Goal: Task Accomplishment & Management: Manage account settings

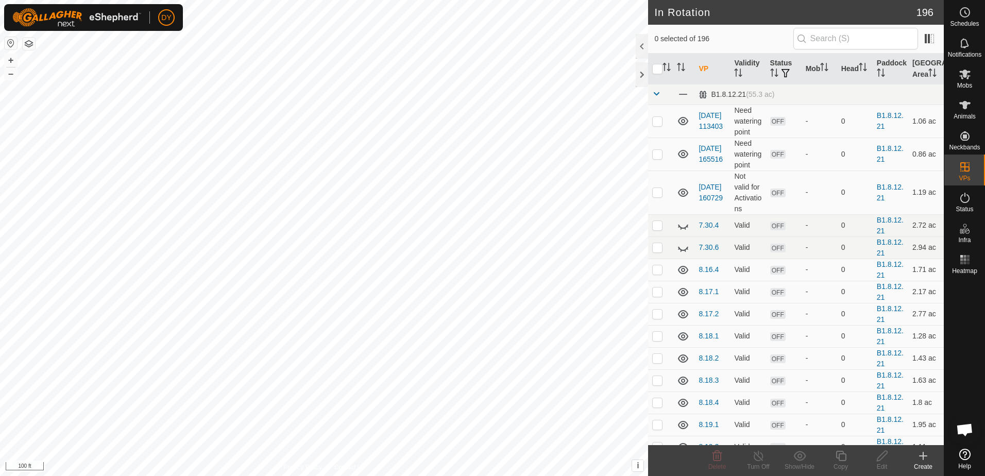
click at [921, 459] on icon at bounding box center [923, 456] width 12 height 12
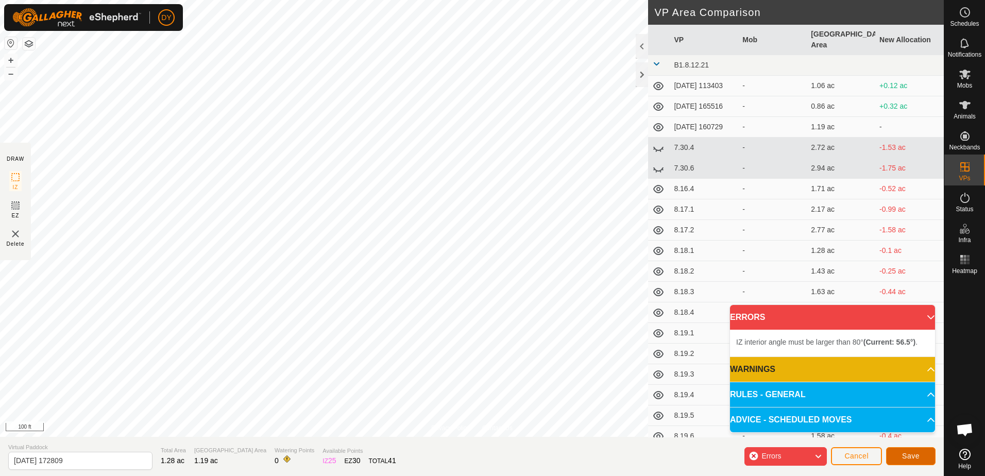
click at [907, 456] on span "Save" at bounding box center [911, 456] width 18 height 8
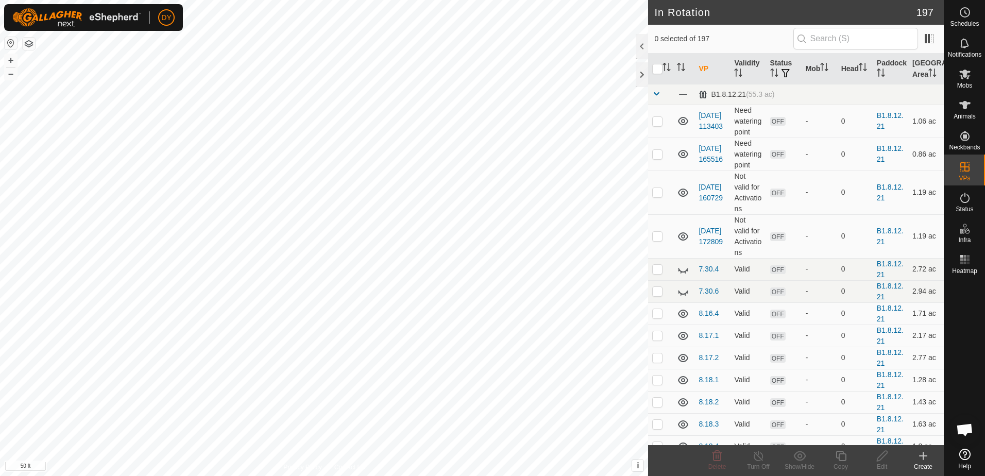
checkbox input "true"
click at [844, 458] on icon at bounding box center [841, 456] width 13 height 12
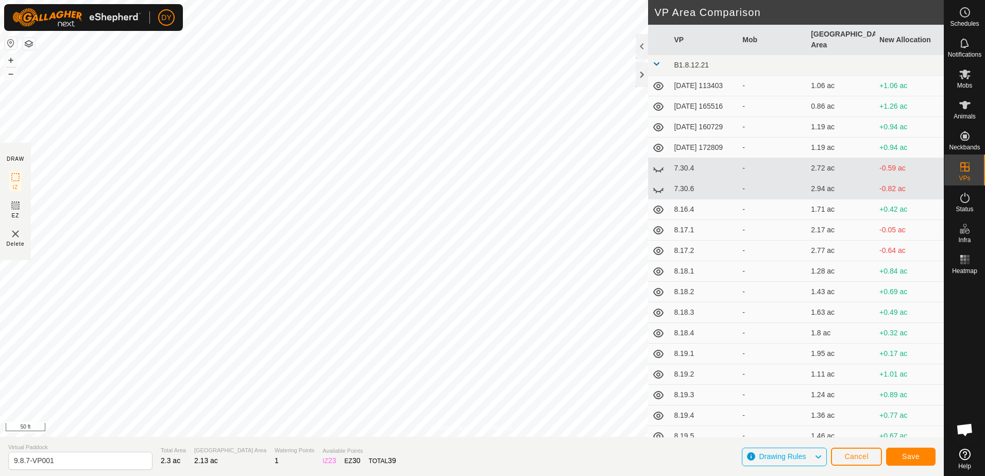
click at [470, 424] on div "Privacy Policy Contact Us Status: OFF Type: Inclusion Zone + – ⇧ i This applica…" at bounding box center [472, 218] width 944 height 437
drag, startPoint x: 70, startPoint y: 462, endPoint x: 21, endPoint y: 460, distance: 49.0
click at [21, 460] on input "9.8.7-VP001" at bounding box center [80, 461] width 144 height 18
type input "9.9.1"
click at [928, 458] on button "Save" at bounding box center [910, 457] width 49 height 18
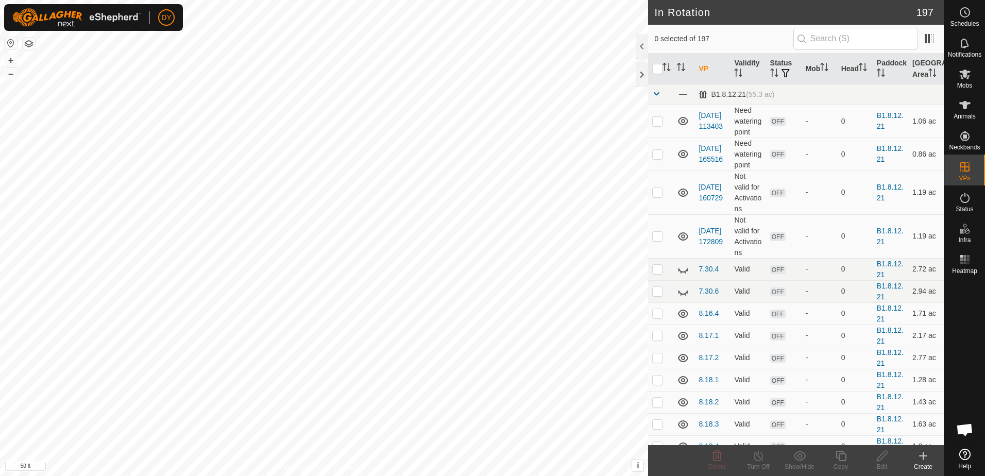
checkbox input "true"
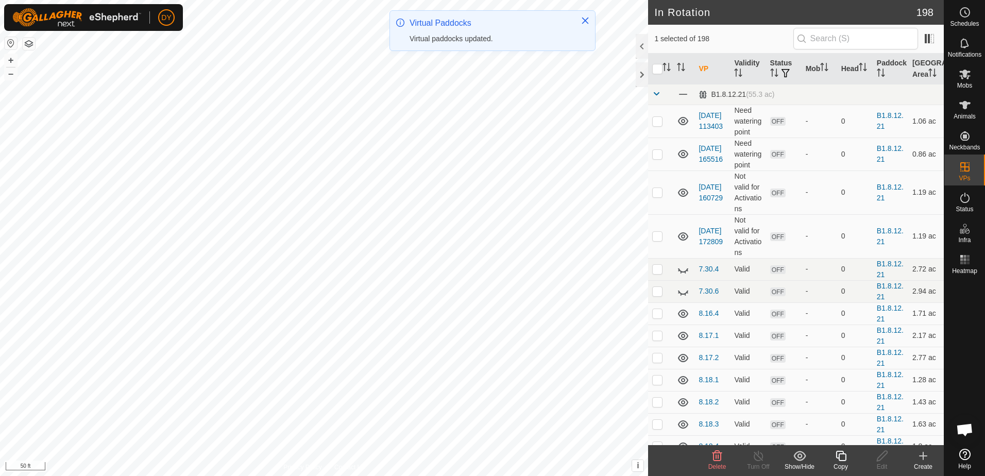
checkbox input "true"
checkbox input "false"
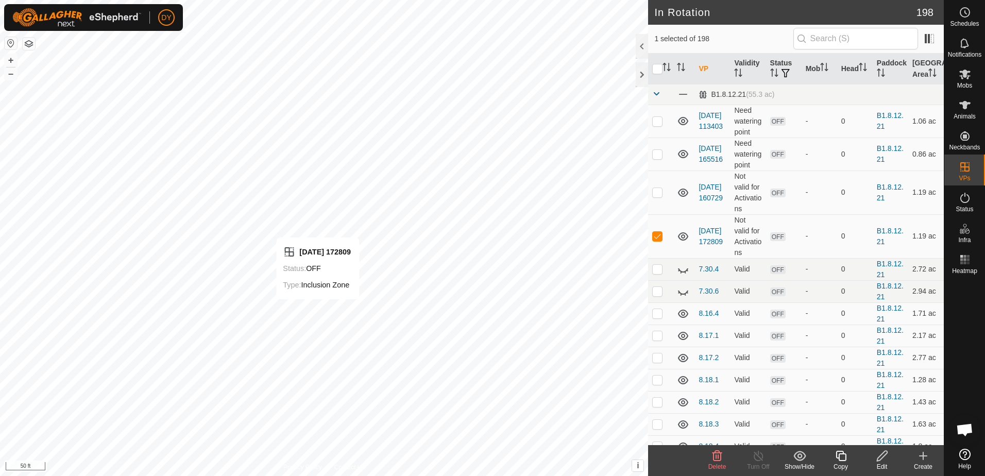
checkbox input "false"
checkbox input "true"
click at [843, 455] on icon at bounding box center [841, 456] width 13 height 12
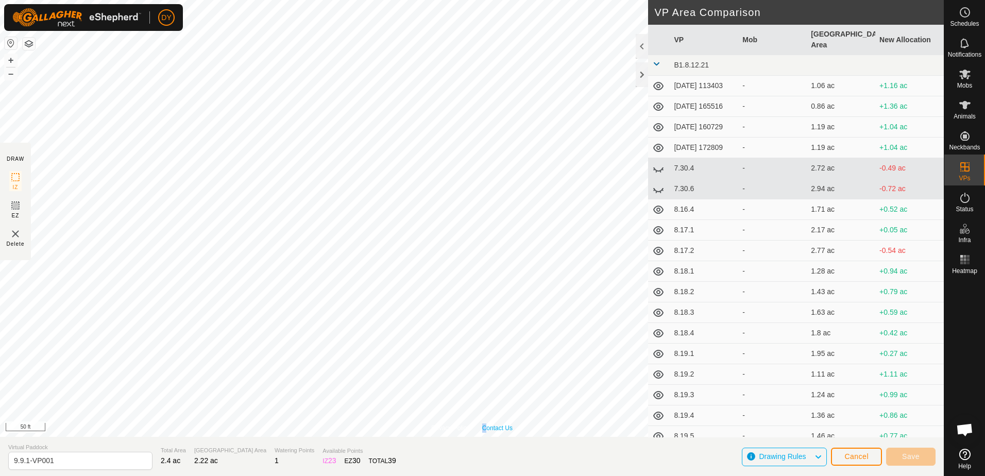
drag, startPoint x: 472, startPoint y: 425, endPoint x: 485, endPoint y: 427, distance: 13.5
click at [485, 427] on div "Privacy Policy Contact Us" at bounding box center [471, 428] width 81 height 9
drag, startPoint x: 61, startPoint y: 463, endPoint x: 26, endPoint y: 460, distance: 35.7
click at [26, 460] on input "9.9.1-VP001" at bounding box center [80, 461] width 144 height 18
type input "9.9.2"
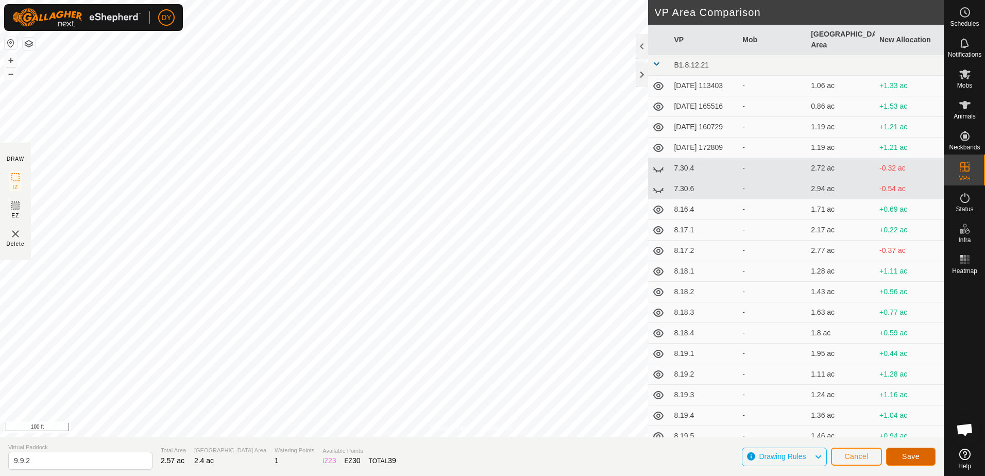
click at [901, 459] on button "Save" at bounding box center [910, 457] width 49 height 18
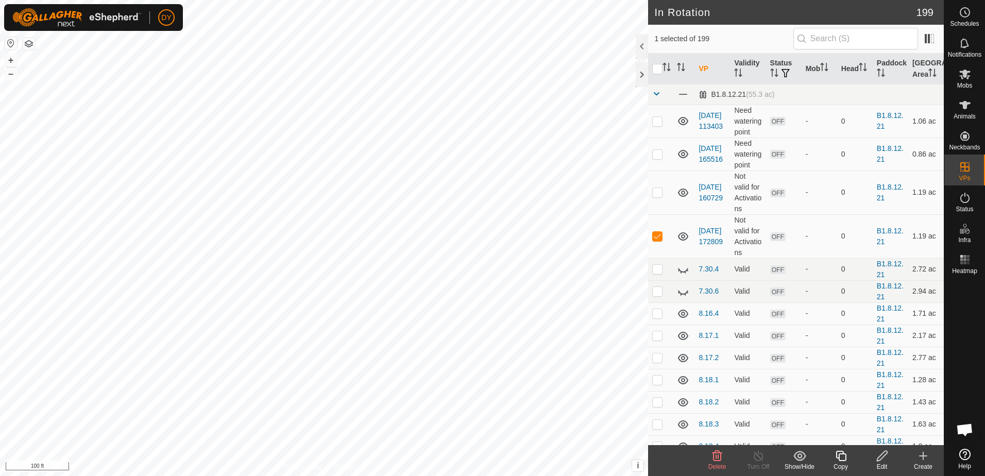
checkbox input "false"
checkbox input "true"
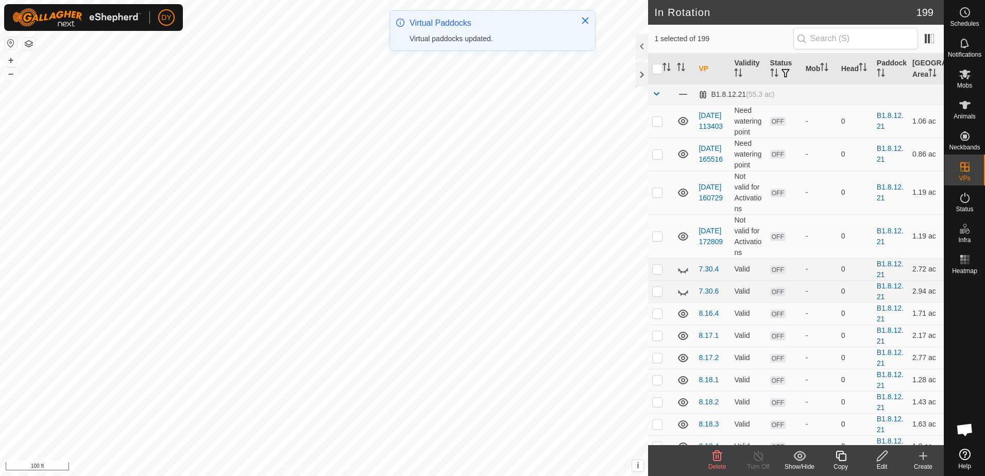
click at [844, 458] on icon at bounding box center [841, 456] width 13 height 12
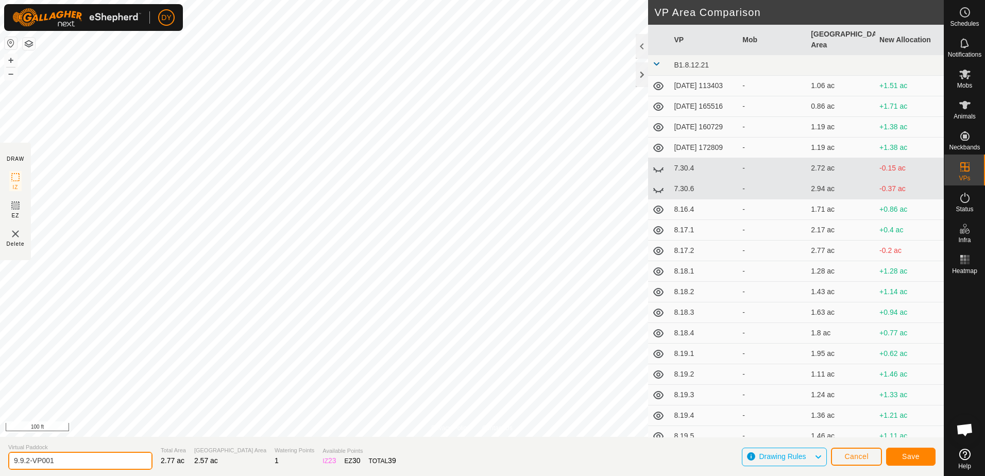
drag, startPoint x: 58, startPoint y: 460, endPoint x: 26, endPoint y: 462, distance: 32.0
click at [26, 462] on input "9.9.2-VP001" at bounding box center [80, 461] width 144 height 18
type input "9.9.3"
click at [927, 460] on button "Save" at bounding box center [910, 457] width 49 height 18
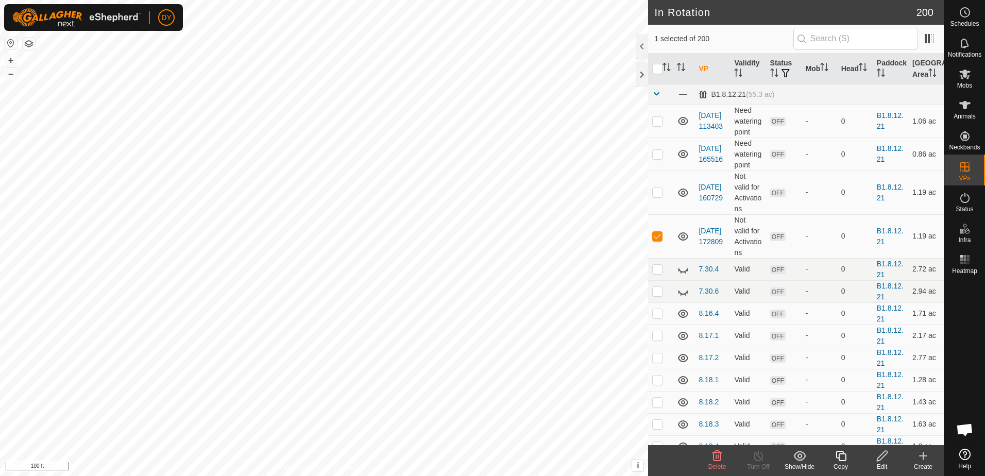
checkbox input "false"
checkbox input "true"
click at [845, 459] on icon at bounding box center [841, 456] width 13 height 12
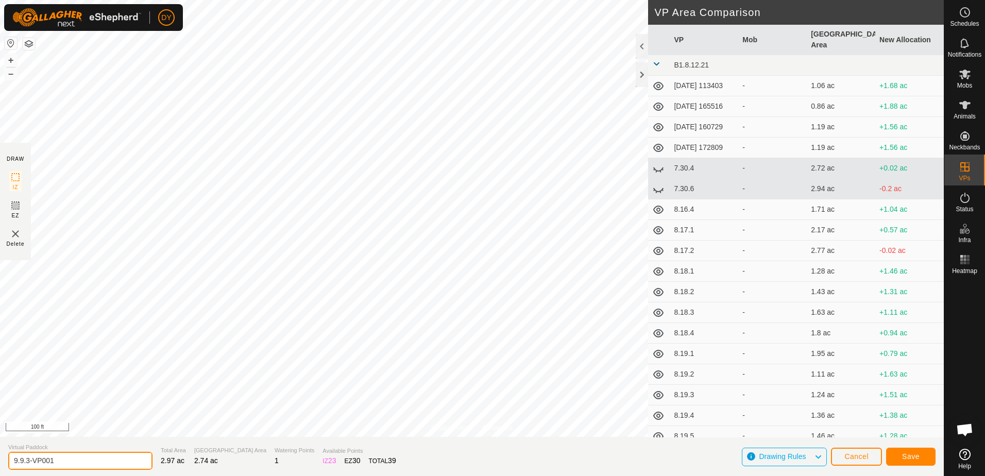
drag, startPoint x: 60, startPoint y: 462, endPoint x: 27, endPoint y: 459, distance: 32.6
click at [27, 459] on input "9.9.3-VP001" at bounding box center [80, 461] width 144 height 18
type input "9.9.4"
click at [897, 458] on button "Save" at bounding box center [910, 457] width 49 height 18
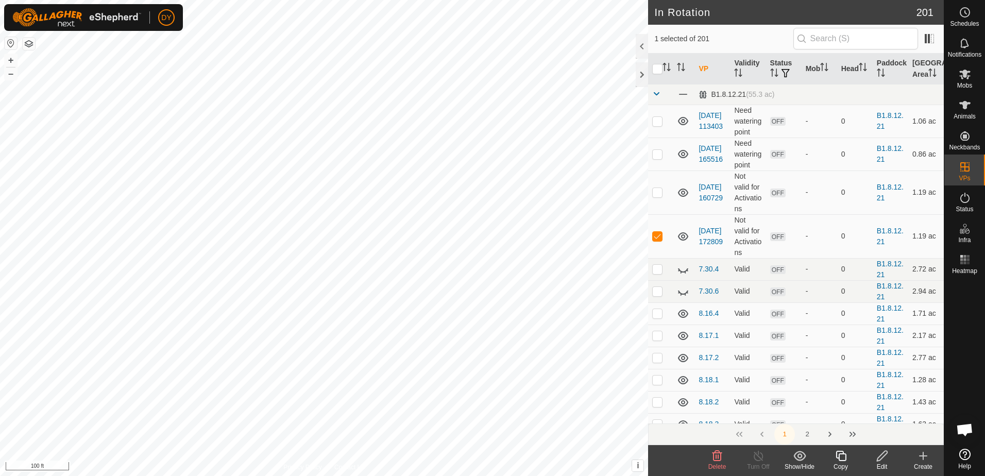
checkbox input "false"
checkbox input "true"
click at [842, 459] on icon at bounding box center [841, 456] width 13 height 12
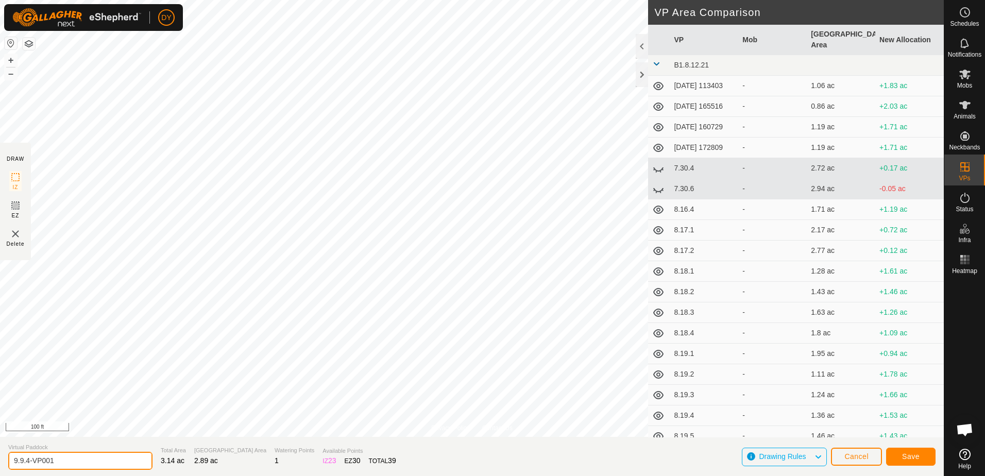
drag, startPoint x: 53, startPoint y: 461, endPoint x: 27, endPoint y: 462, distance: 25.8
click at [27, 462] on input "9.9.4-VP001" at bounding box center [80, 461] width 144 height 18
type input "9.9.5"
click at [918, 458] on span "Save" at bounding box center [911, 456] width 18 height 8
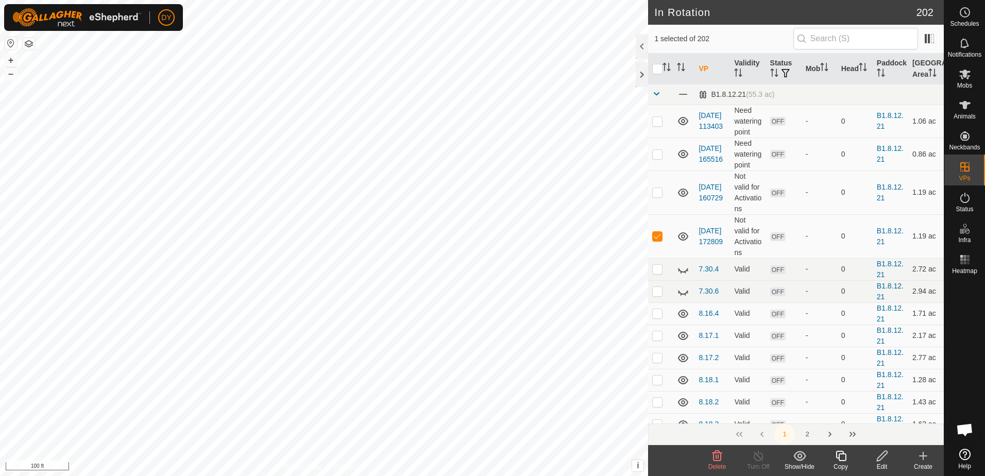
checkbox input "false"
checkbox input "true"
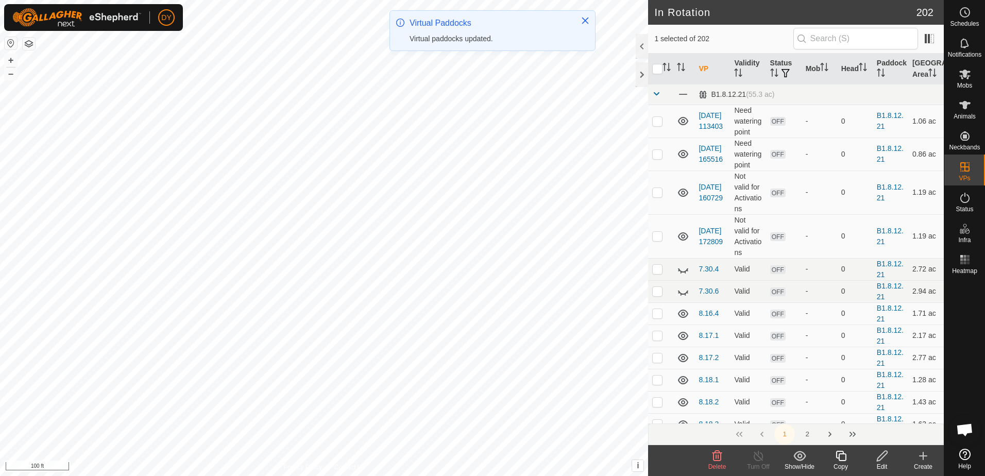
click at [842, 458] on icon at bounding box center [841, 456] width 13 height 12
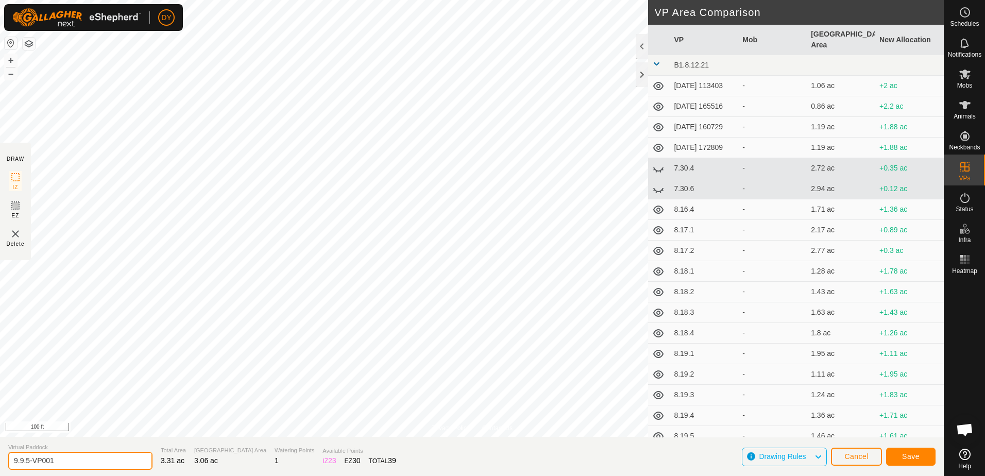
drag, startPoint x: 58, startPoint y: 458, endPoint x: 27, endPoint y: 458, distance: 30.4
click at [27, 458] on input "9.9.5-VP001" at bounding box center [80, 461] width 144 height 18
type input "9.9.6"
click at [907, 456] on span "Save" at bounding box center [911, 456] width 18 height 8
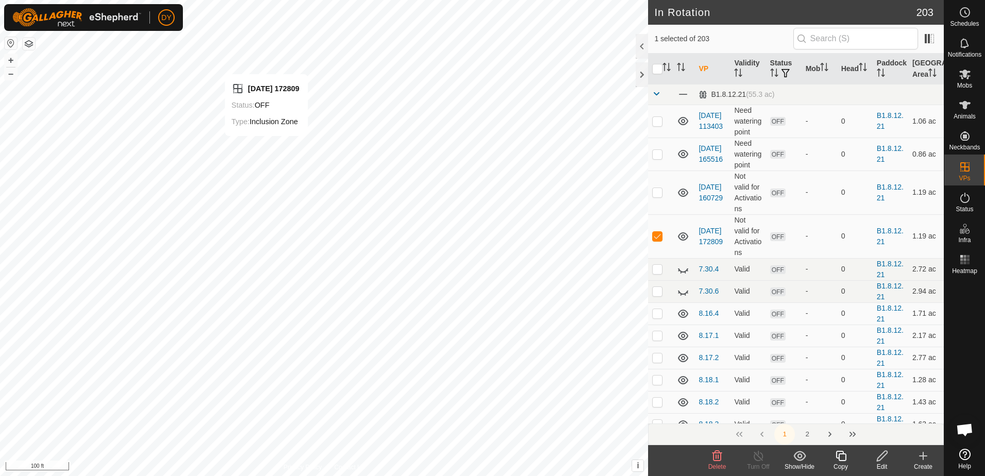
checkbox input "false"
checkbox input "true"
click at [838, 460] on icon at bounding box center [841, 456] width 13 height 12
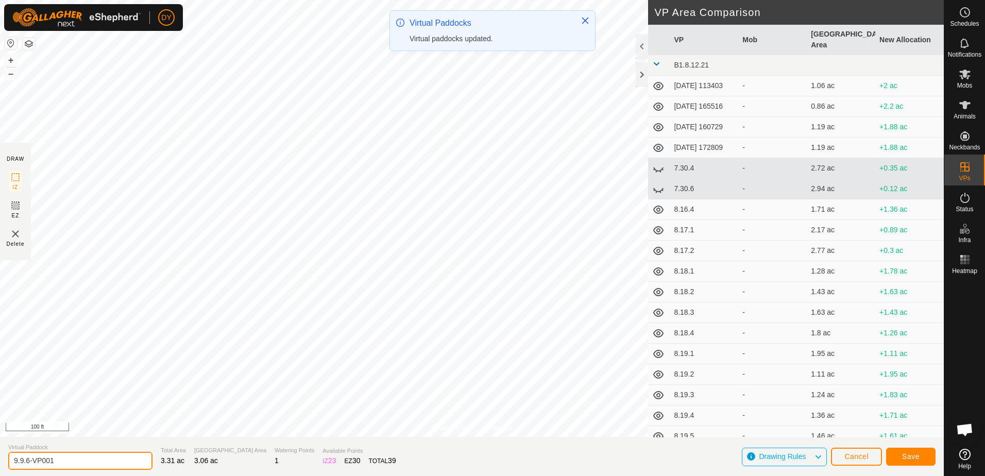
drag, startPoint x: 53, startPoint y: 460, endPoint x: 27, endPoint y: 462, distance: 25.3
click at [27, 462] on input "9.9.6-VP001" at bounding box center [80, 461] width 144 height 18
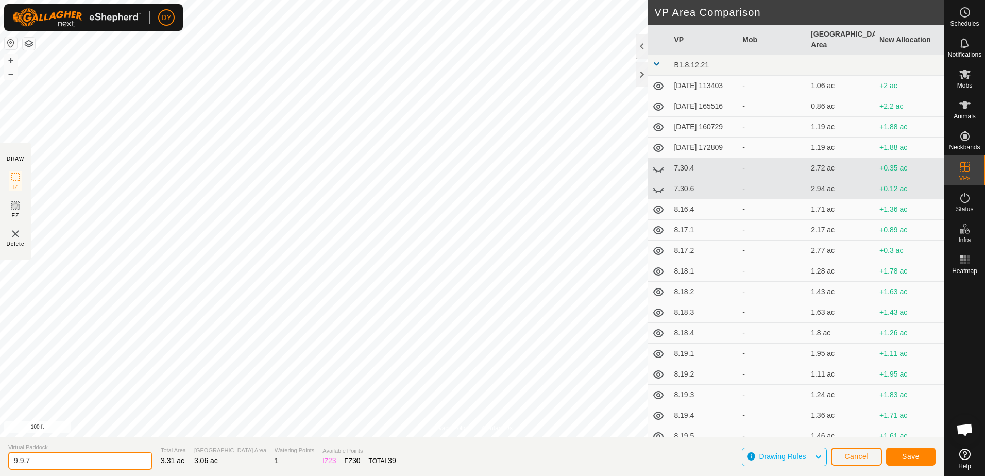
type input "9.9.7"
click at [920, 458] on button "Save" at bounding box center [910, 457] width 49 height 18
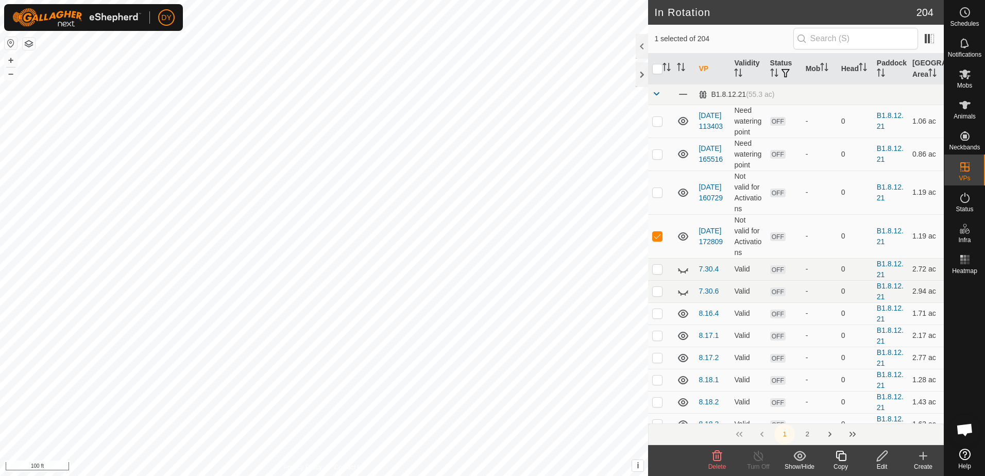
click at [719, 455] on icon at bounding box center [717, 456] width 12 height 12
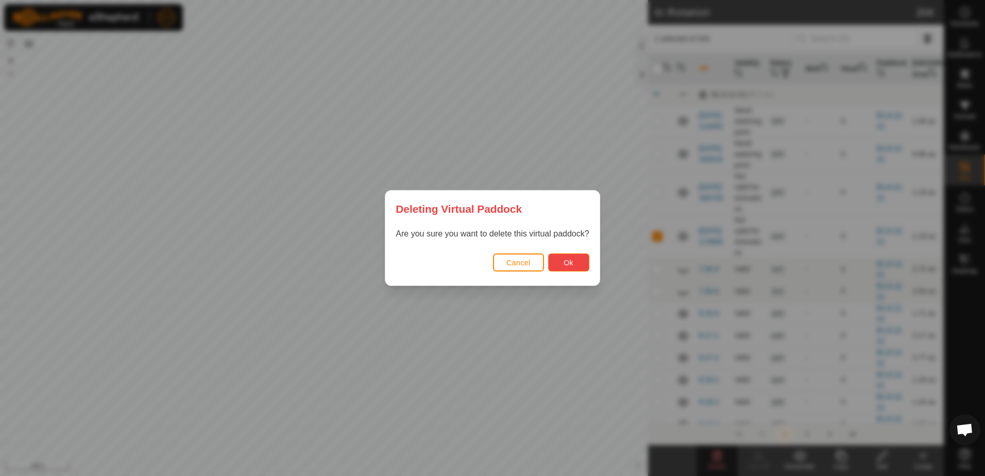
click at [569, 264] on span "Ok" at bounding box center [569, 263] width 10 height 8
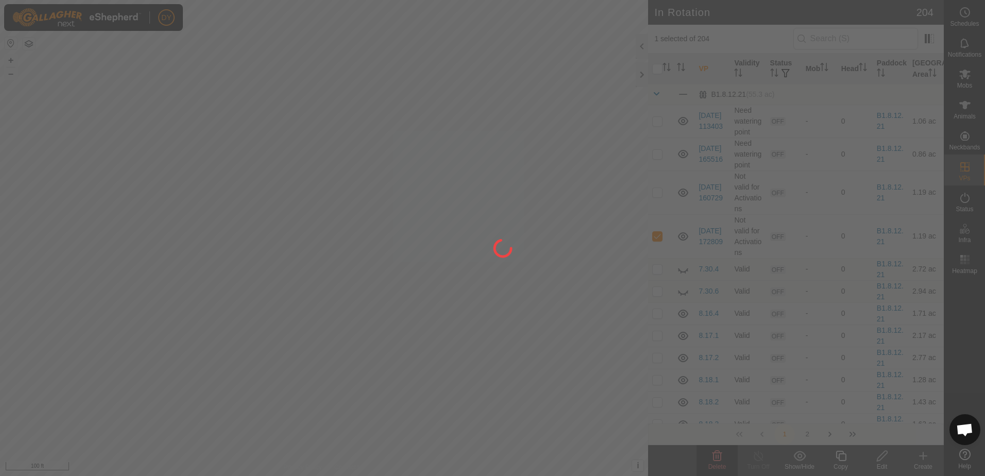
checkbox input "false"
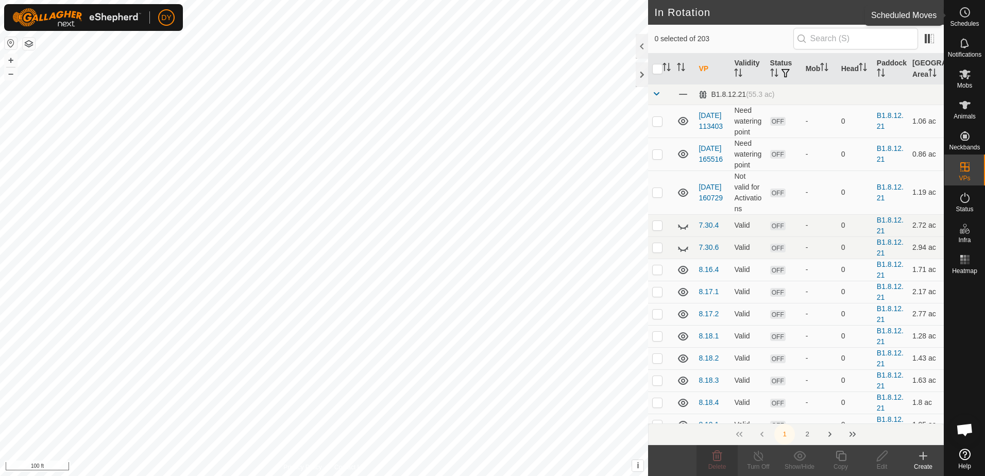
click at [964, 18] on icon at bounding box center [965, 12] width 12 height 12
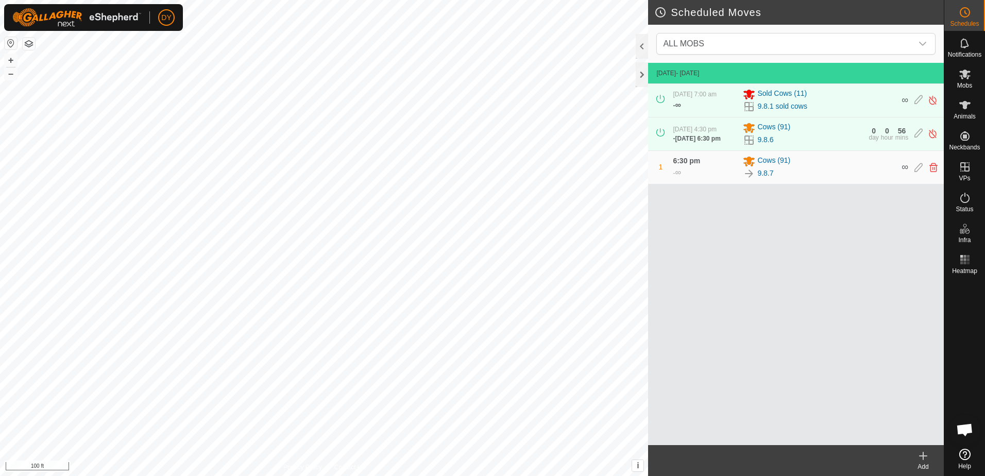
click at [925, 458] on icon at bounding box center [923, 456] width 12 height 12
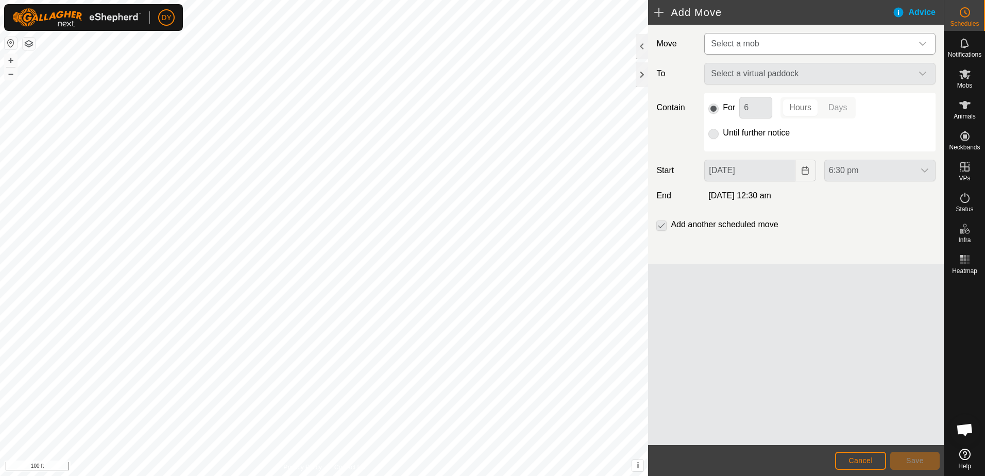
click at [760, 43] on span "Select a mob" at bounding box center [810, 43] width 206 height 21
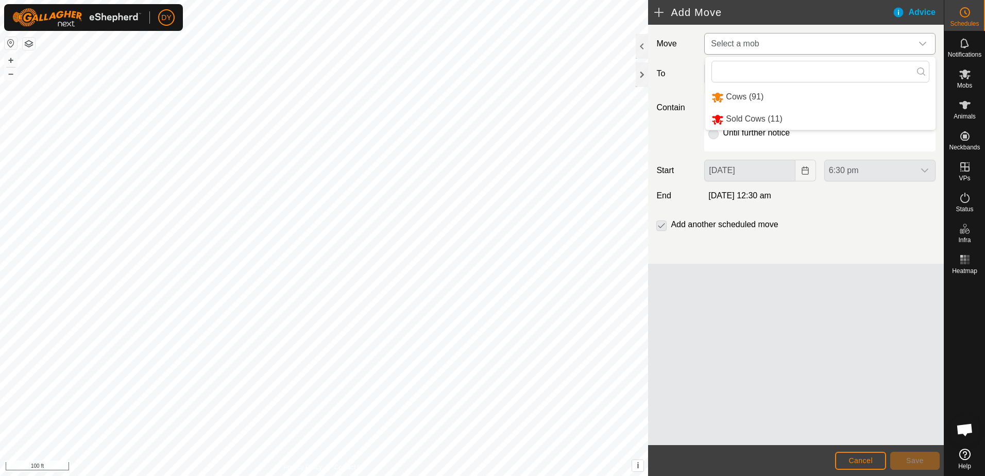
click at [737, 97] on li "Cows (91)" at bounding box center [821, 97] width 230 height 21
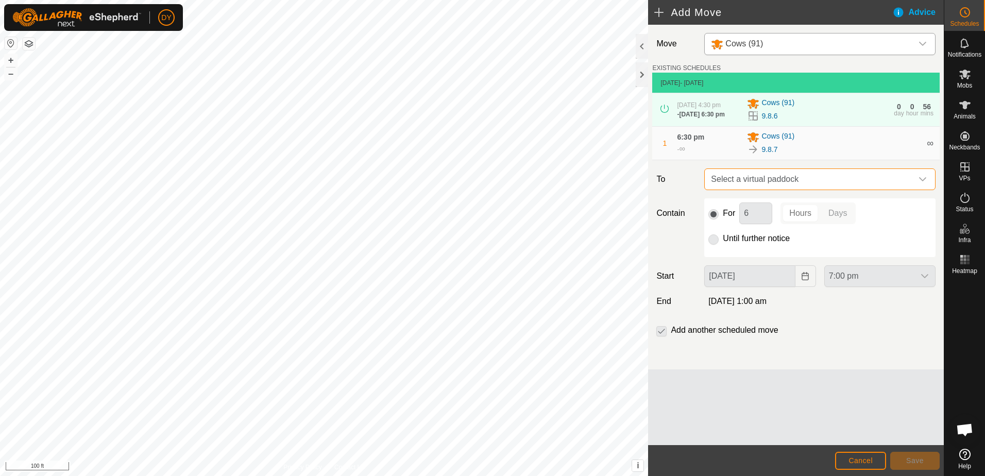
click at [752, 178] on span "Select a virtual paddock" at bounding box center [810, 179] width 206 height 21
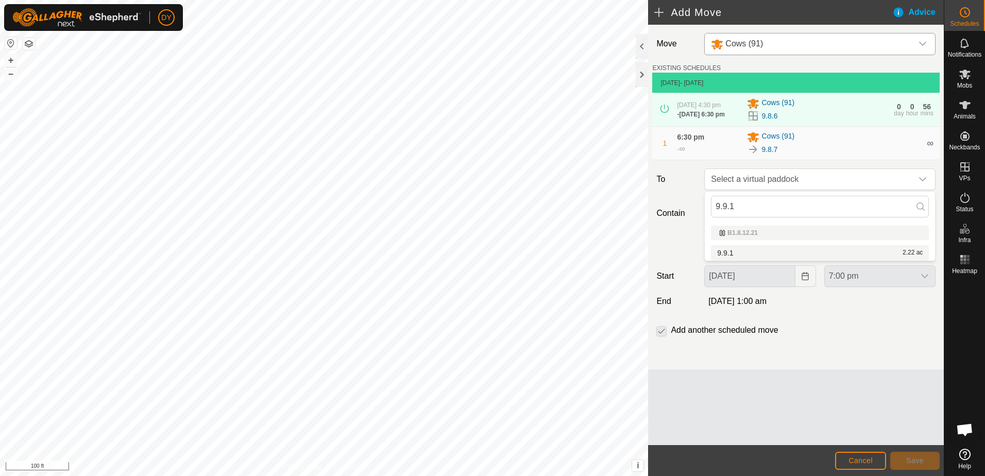
type input "9.9.1"
click at [739, 249] on li "9.9.1 2.22 ac" at bounding box center [820, 252] width 218 height 15
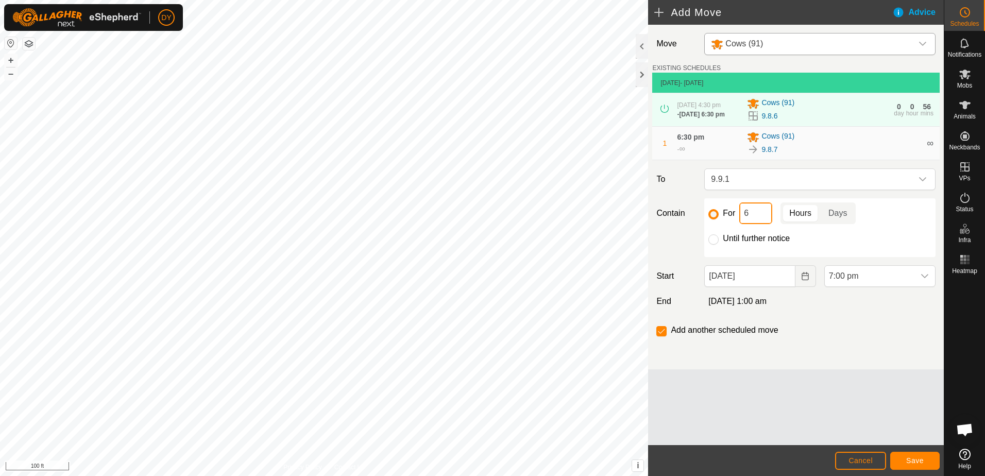
drag, startPoint x: 757, startPoint y: 219, endPoint x: 742, endPoint y: 215, distance: 15.0
click at [742, 215] on input "6" at bounding box center [756, 214] width 33 height 22
type input "2"
click at [806, 278] on icon "Choose Date" at bounding box center [805, 276] width 8 height 8
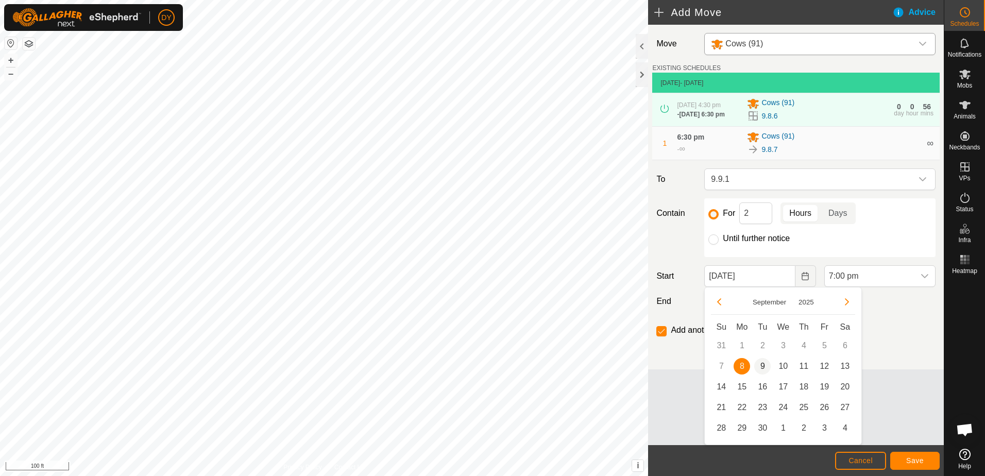
click at [761, 365] on span "9" at bounding box center [762, 366] width 16 height 16
type input "[DATE]"
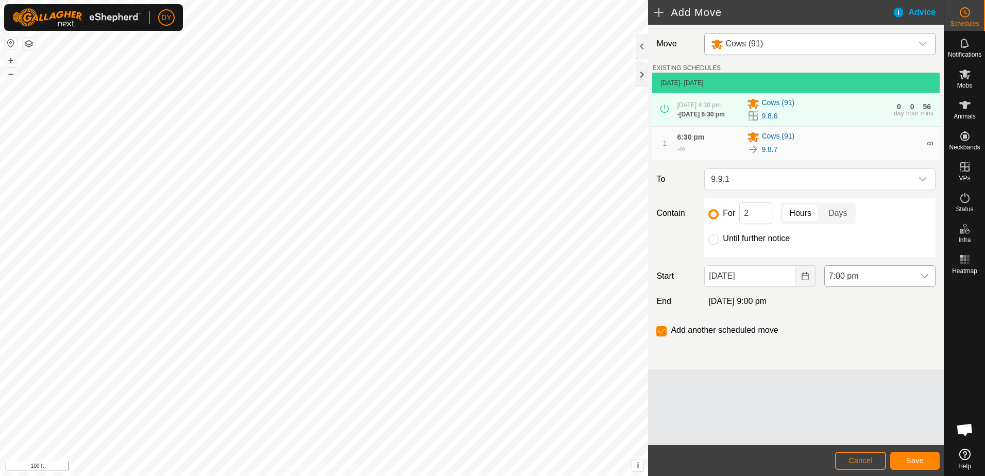
click at [928, 275] on icon "dropdown trigger" at bounding box center [924, 276] width 7 height 4
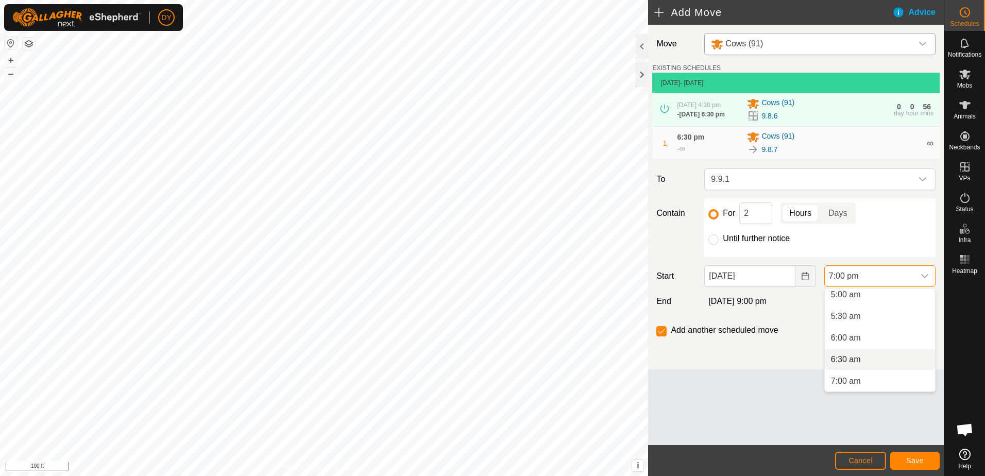
click at [859, 356] on li "6:30 am" at bounding box center [880, 359] width 110 height 21
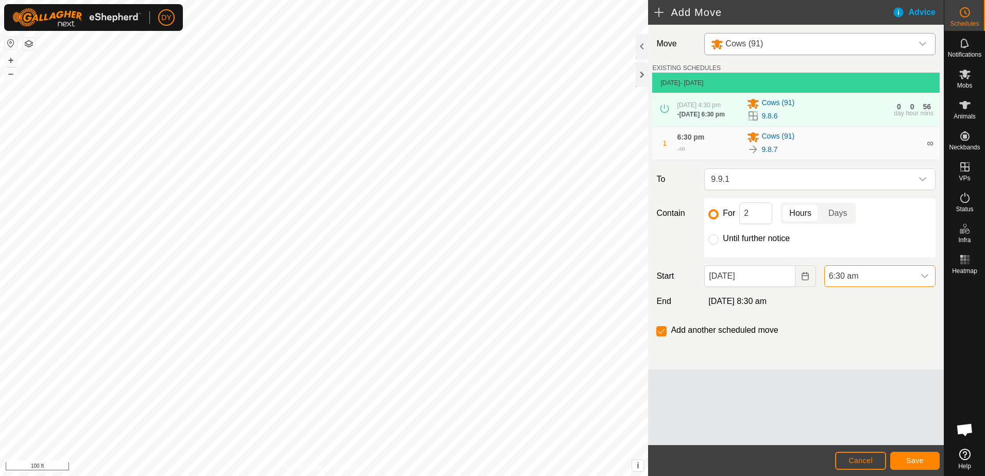
scroll to position [740, 0]
click at [896, 458] on button "Save" at bounding box center [915, 461] width 49 height 18
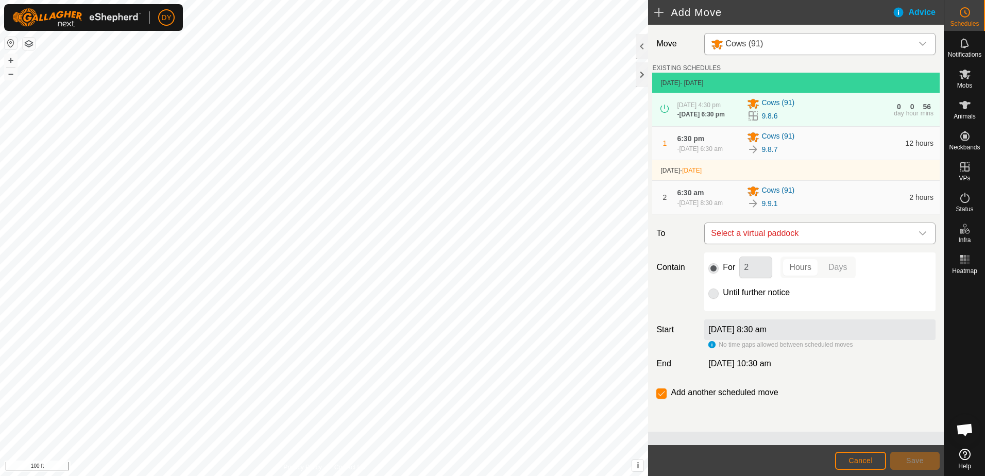
click at [750, 234] on span "Select a virtual paddock" at bounding box center [810, 233] width 206 height 21
type input "9.9.2"
click at [732, 305] on li "9.9.2 2.4 ac" at bounding box center [820, 306] width 218 height 15
click at [899, 459] on button "Save" at bounding box center [915, 461] width 49 height 18
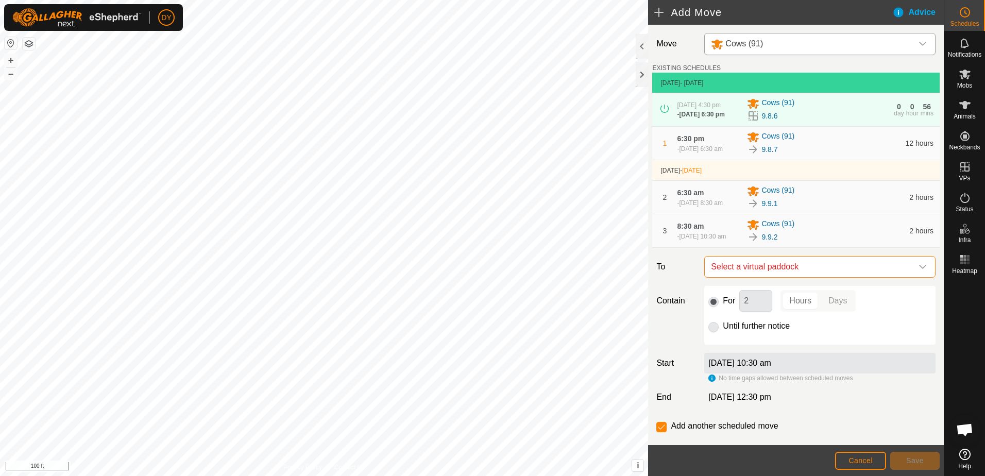
click at [731, 274] on span "Select a virtual paddock" at bounding box center [810, 267] width 206 height 21
type input "9.9.3"
click at [739, 344] on li "9.9.3 2.57 ac" at bounding box center [815, 345] width 211 height 15
click at [897, 458] on button "Save" at bounding box center [915, 461] width 49 height 18
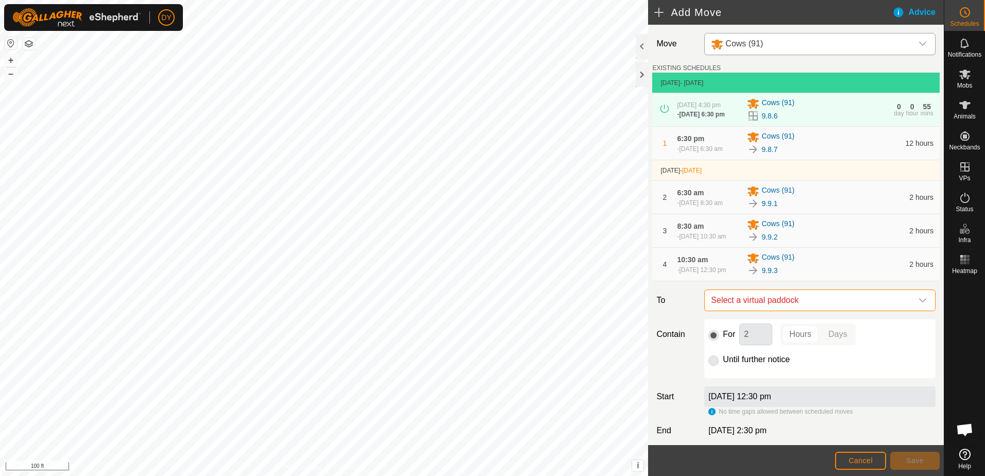
click at [732, 310] on span "Select a virtual paddock" at bounding box center [810, 300] width 206 height 21
type input "9.9.4"
click at [724, 380] on li "9.9.4 2.74 ac" at bounding box center [815, 383] width 211 height 15
click at [921, 463] on span "Save" at bounding box center [916, 461] width 18 height 8
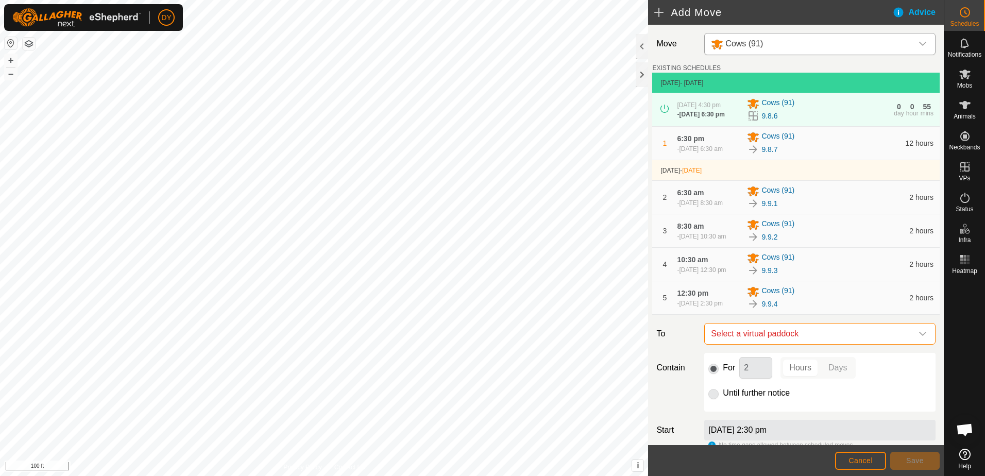
click at [833, 341] on span "Select a virtual paddock" at bounding box center [810, 334] width 206 height 21
type input "9.9.5"
click at [735, 415] on li "9.9.5 2.89 ac" at bounding box center [815, 416] width 211 height 15
click at [900, 460] on button "Save" at bounding box center [915, 461] width 49 height 18
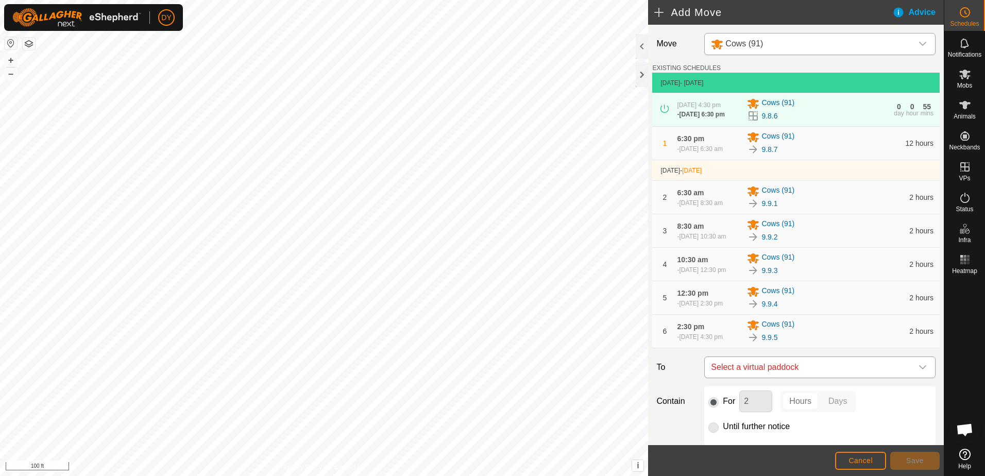
click at [784, 374] on span "Select a virtual paddock" at bounding box center [810, 367] width 206 height 21
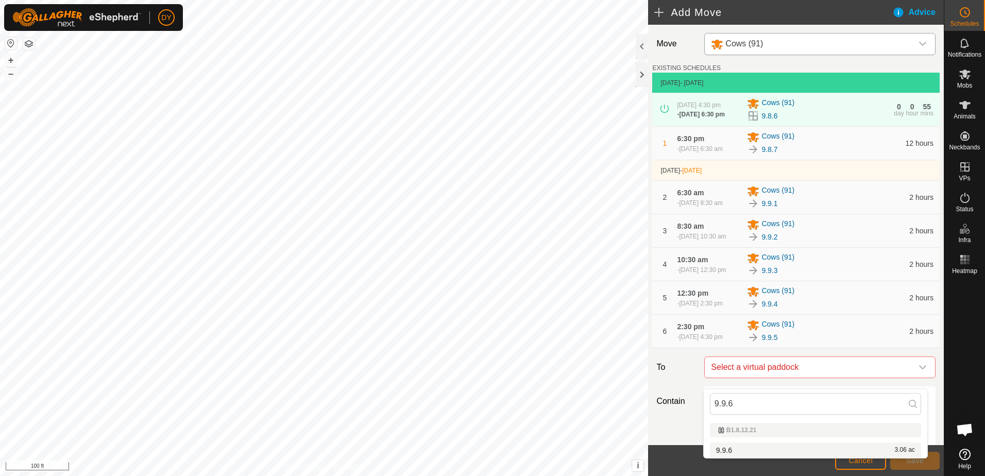
type input "9.9.6"
click at [729, 447] on li "9.9.6 3.06 ac" at bounding box center [815, 450] width 211 height 15
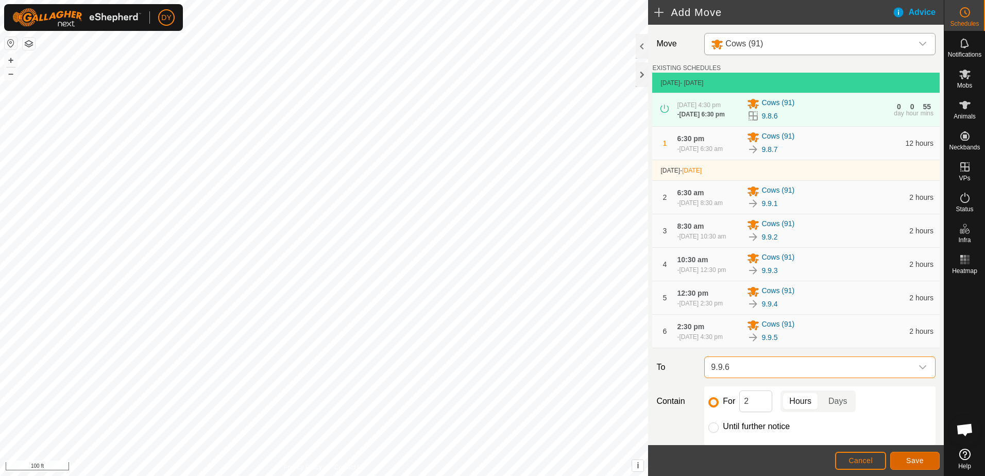
click at [928, 462] on button "Save" at bounding box center [915, 461] width 49 height 18
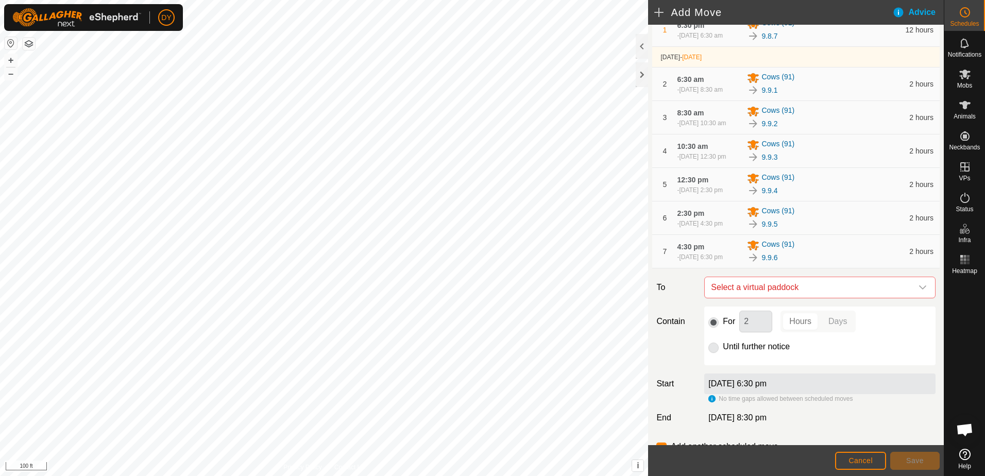
scroll to position [155, 0]
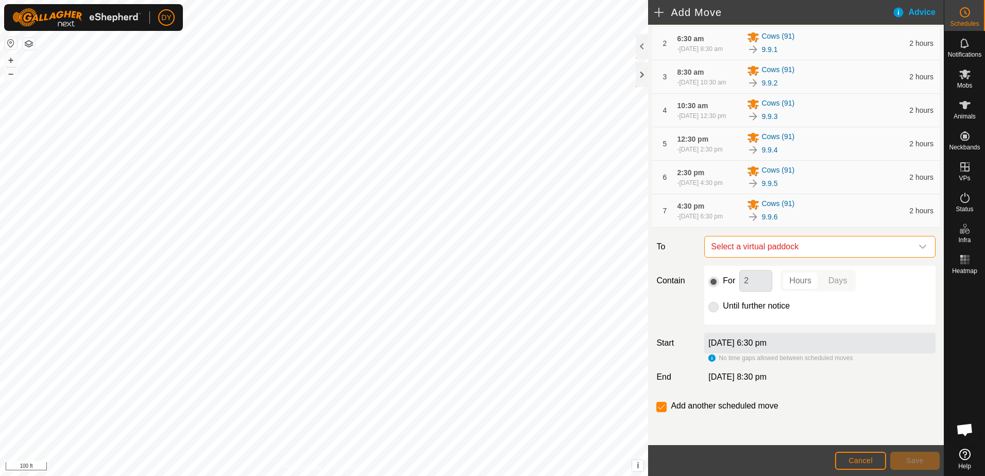
click at [742, 257] on span "Select a virtual paddock" at bounding box center [810, 247] width 206 height 21
type input "9.9.7"
click at [726, 327] on li "9.9.7 3.21 ac" at bounding box center [815, 329] width 211 height 15
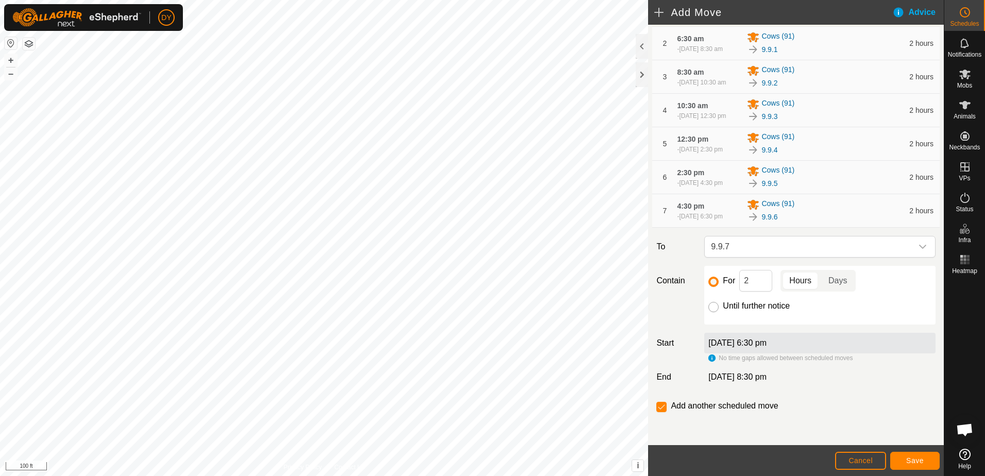
click at [715, 312] on input "Until further notice" at bounding box center [714, 307] width 10 height 10
radio input "true"
checkbox input "false"
click at [924, 460] on button "Save" at bounding box center [915, 461] width 49 height 18
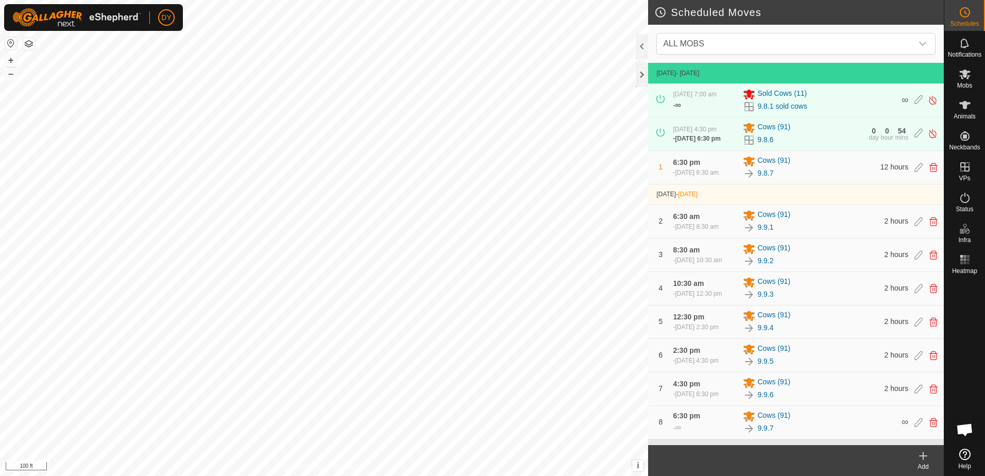
scroll to position [4, 0]
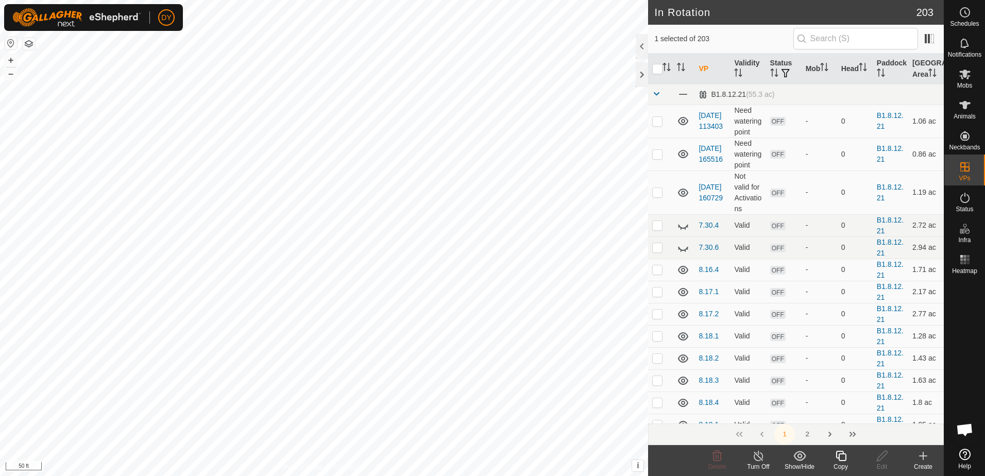
click at [844, 459] on icon at bounding box center [841, 456] width 13 height 12
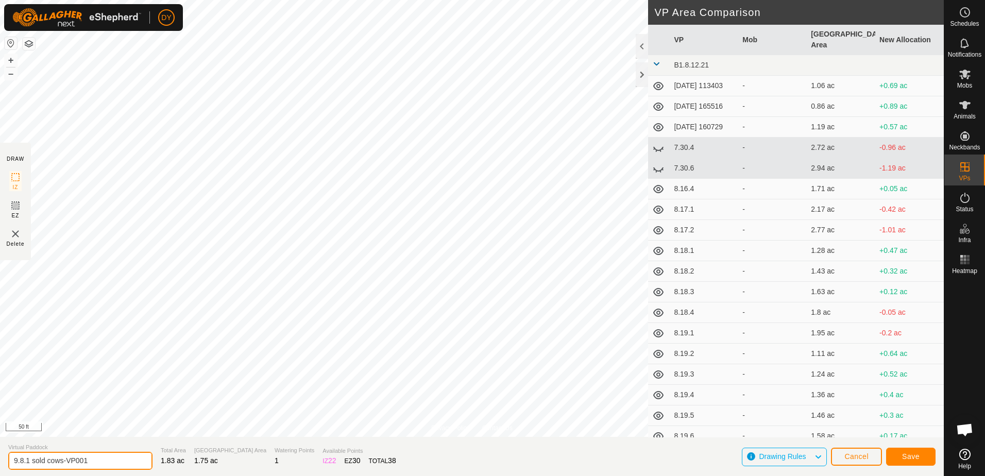
drag, startPoint x: 103, startPoint y: 459, endPoint x: 21, endPoint y: 457, distance: 82.0
click at [21, 457] on input "9.8.1 sold cows-VP001" at bounding box center [80, 461] width 144 height 18
type input "9.9.1 sold cows"
click at [913, 457] on span "Save" at bounding box center [911, 456] width 18 height 8
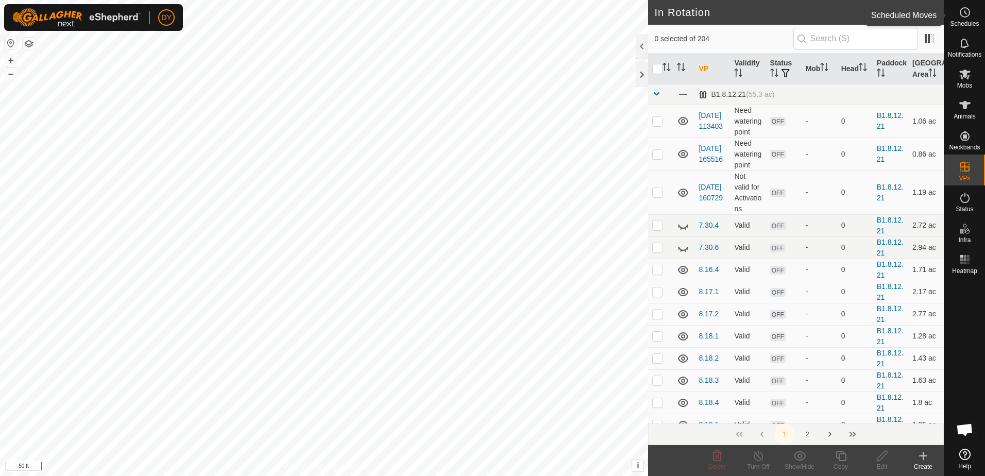
click at [965, 6] on icon at bounding box center [965, 12] width 12 height 12
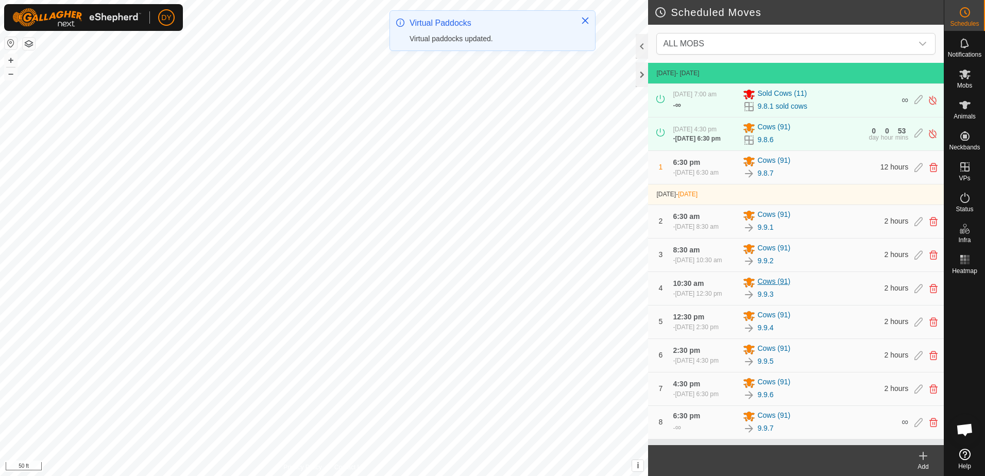
scroll to position [4, 0]
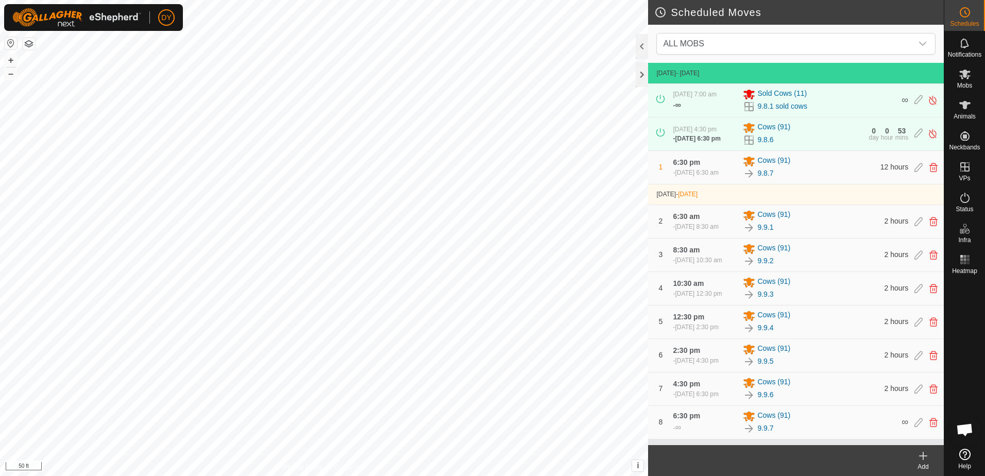
click at [922, 455] on icon at bounding box center [923, 456] width 12 height 12
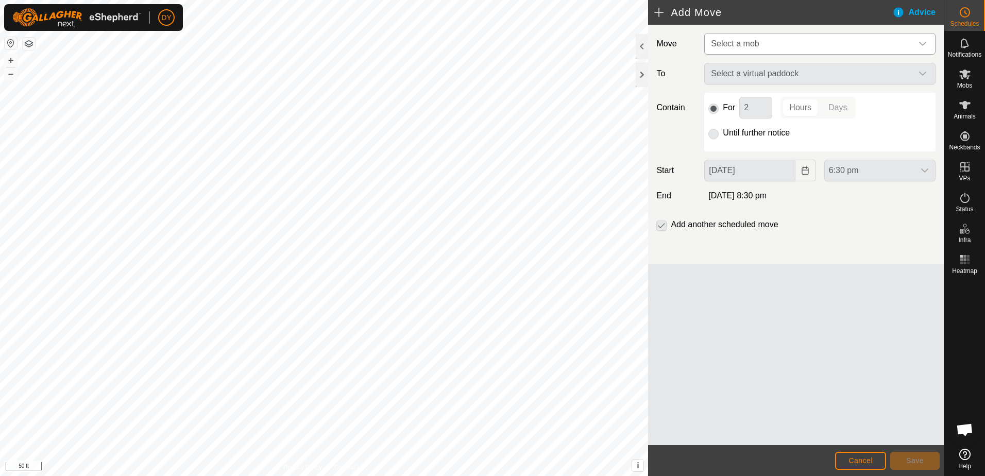
click at [743, 38] on span "Select a mob" at bounding box center [810, 43] width 206 height 21
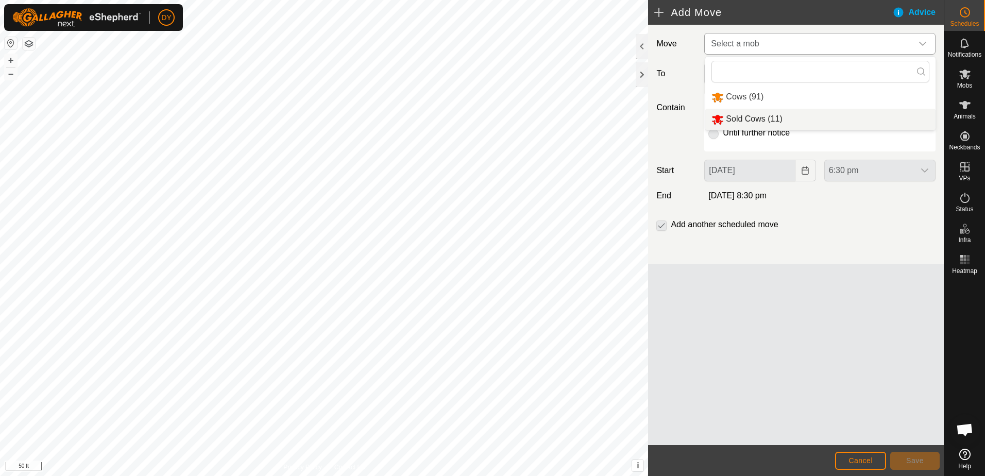
click at [731, 119] on li "Sold Cows (11)" at bounding box center [821, 119] width 230 height 21
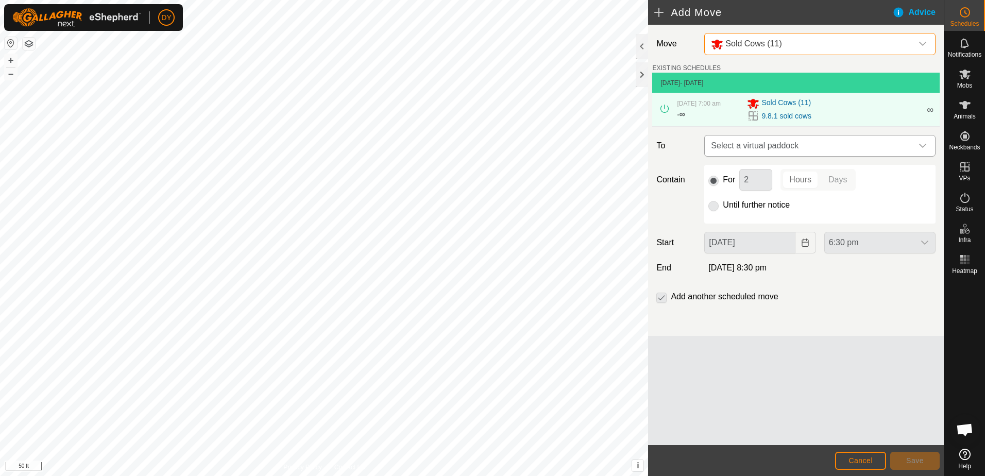
click at [737, 146] on span "Select a virtual paddock" at bounding box center [810, 146] width 206 height 21
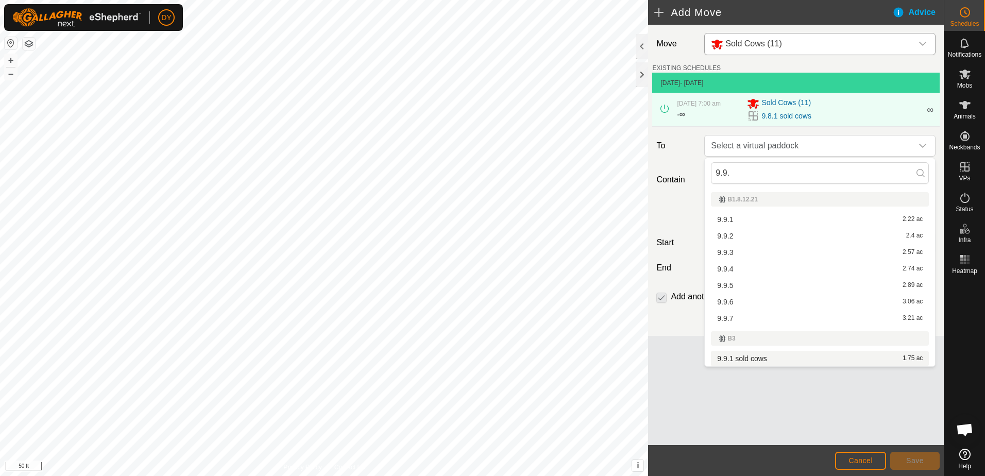
type input "9.9."
click at [720, 357] on li "9.9.1 sold cows 1.75 ac" at bounding box center [820, 358] width 218 height 15
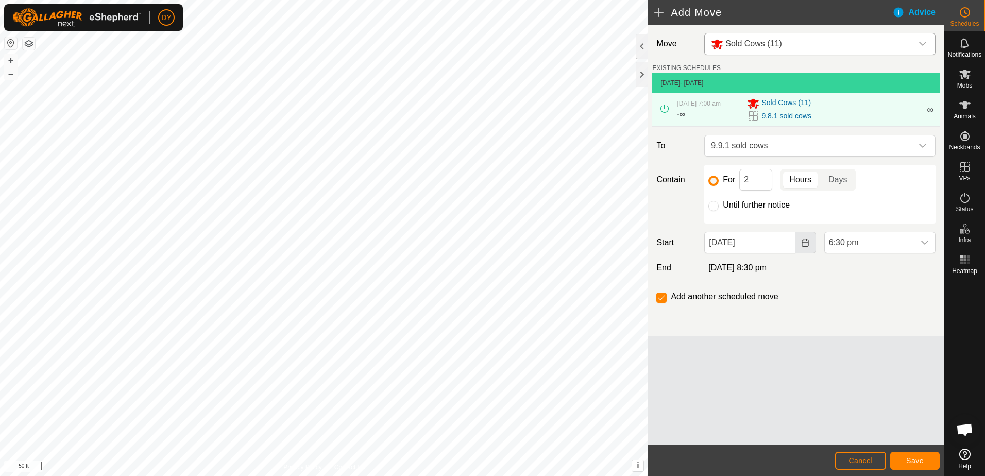
click at [806, 249] on button "Choose Date" at bounding box center [806, 243] width 21 height 22
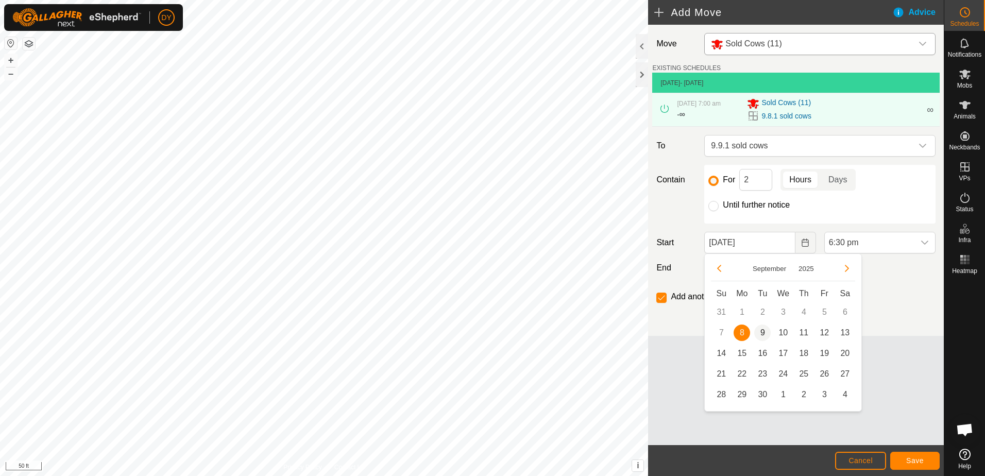
click at [763, 333] on span "9" at bounding box center [762, 333] width 16 height 16
type input "[DATE]"
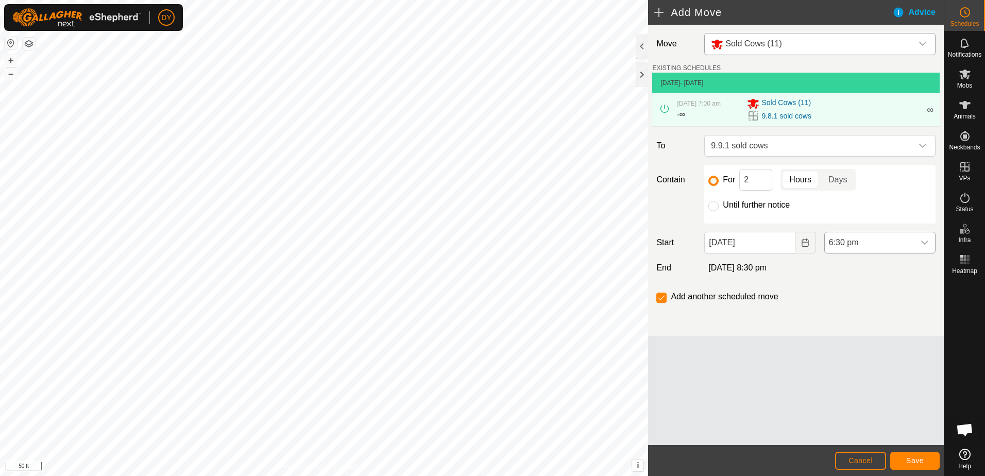
click at [925, 243] on icon "dropdown trigger" at bounding box center [925, 243] width 8 height 8
click at [864, 273] on li "7:00 am" at bounding box center [880, 266] width 110 height 21
click at [718, 207] on input "Until further notice" at bounding box center [714, 206] width 10 height 10
radio input "true"
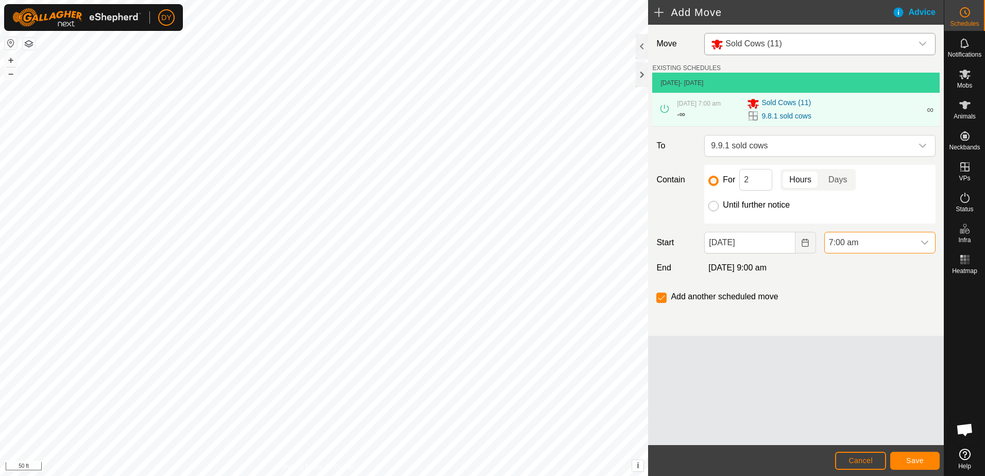
checkbox input "false"
click at [921, 460] on span "Save" at bounding box center [916, 461] width 18 height 8
